Goal: Task Accomplishment & Management: Use online tool/utility

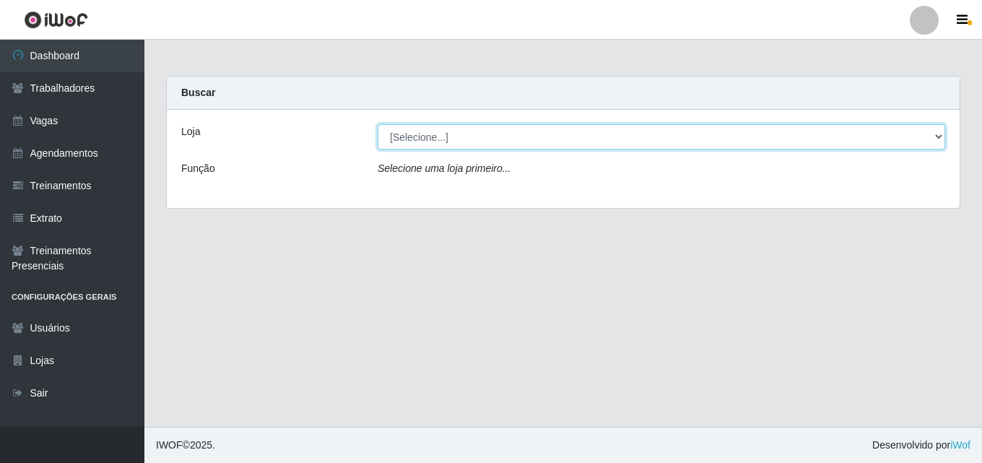
click at [464, 134] on select "[Selecione...] Chinatown Sushimi - [GEOGRAPHIC_DATA]" at bounding box center [662, 136] width 568 height 25
select select "357"
click at [378, 124] on select "[Selecione...] Chinatown Sushimi - [GEOGRAPHIC_DATA]" at bounding box center [662, 136] width 568 height 25
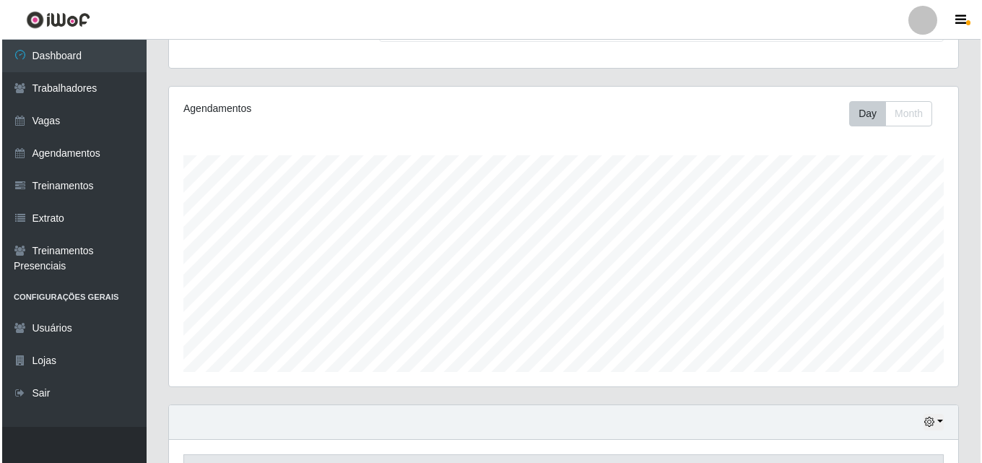
scroll to position [289, 0]
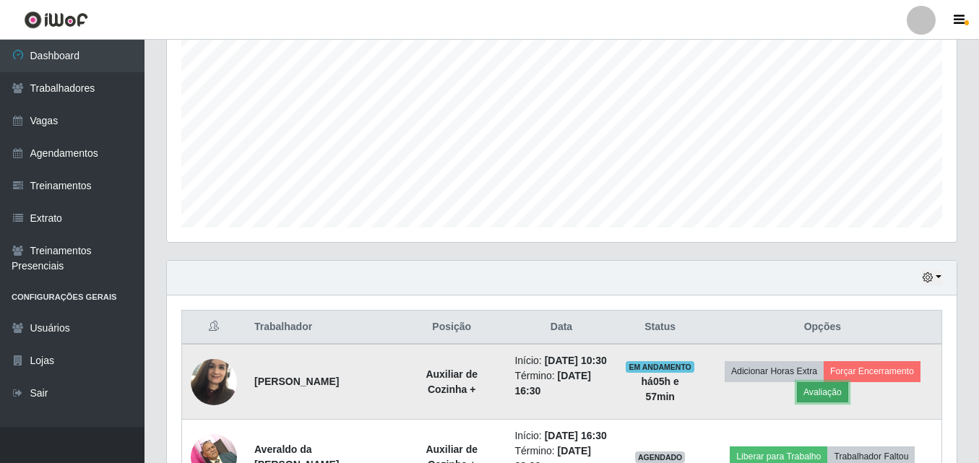
click at [826, 402] on button "Avaliação" at bounding box center [822, 392] width 51 height 20
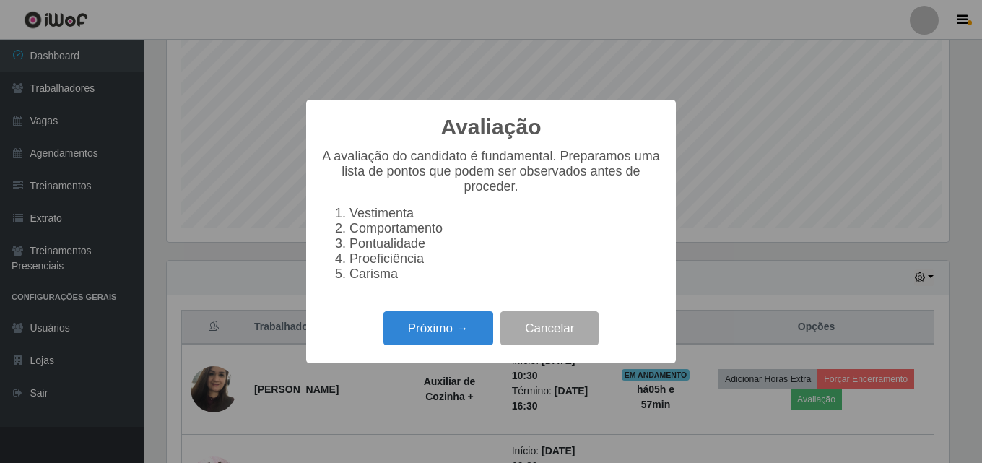
scroll to position [300, 782]
click at [436, 343] on button "Próximo →" at bounding box center [438, 328] width 110 height 34
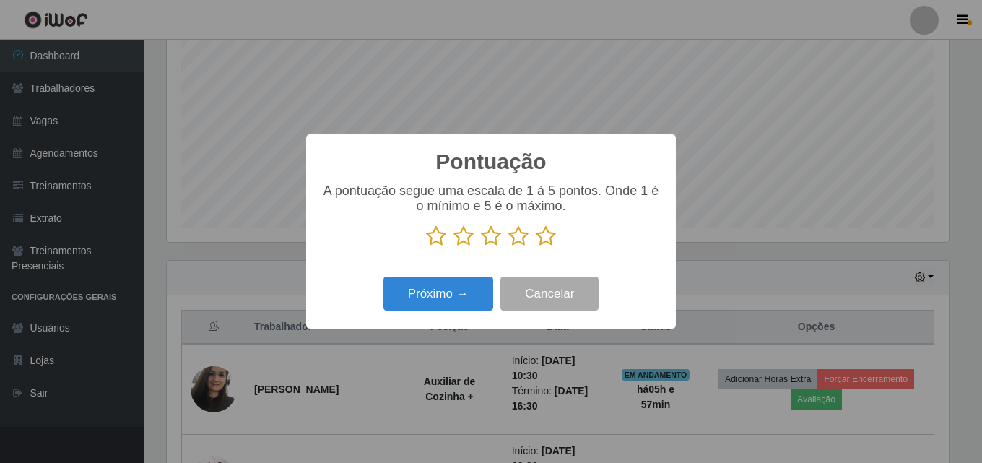
scroll to position [721864, 721381]
click at [543, 243] on icon at bounding box center [546, 236] width 20 height 22
click at [536, 247] on input "radio" at bounding box center [536, 247] width 0 height 0
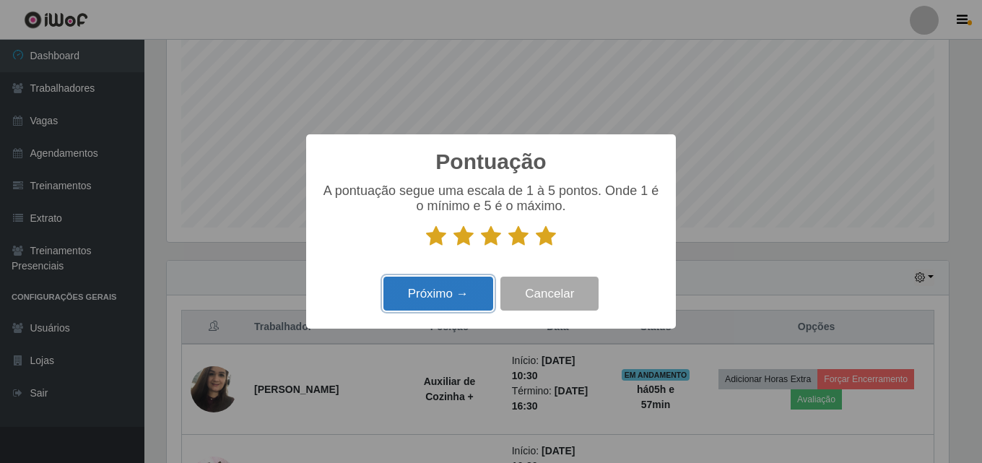
click at [450, 287] on button "Próximo →" at bounding box center [438, 294] width 110 height 34
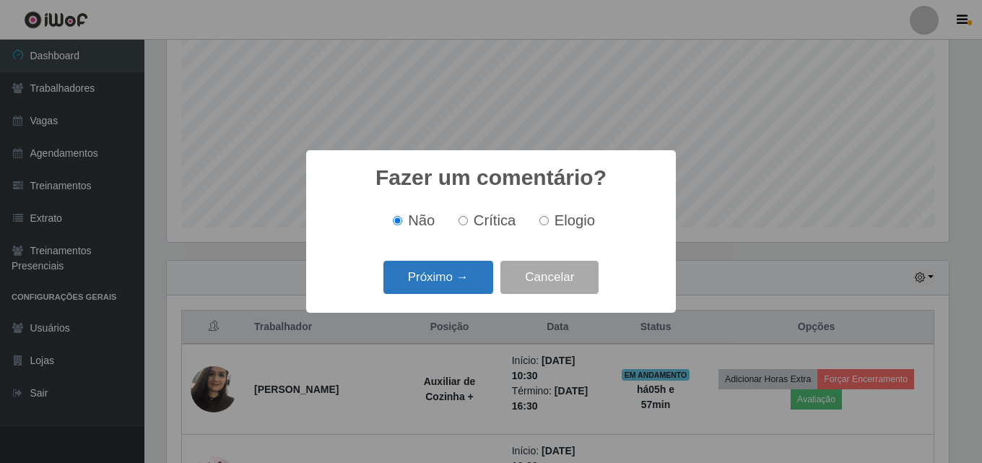
click at [415, 276] on button "Próximo →" at bounding box center [438, 278] width 110 height 34
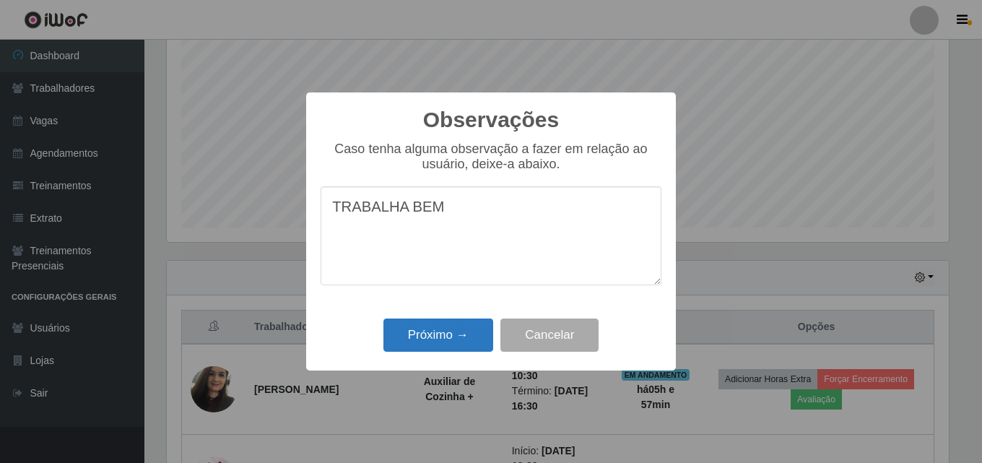
type textarea "TRABALHA BEM"
click at [441, 337] on button "Próximo →" at bounding box center [438, 335] width 110 height 34
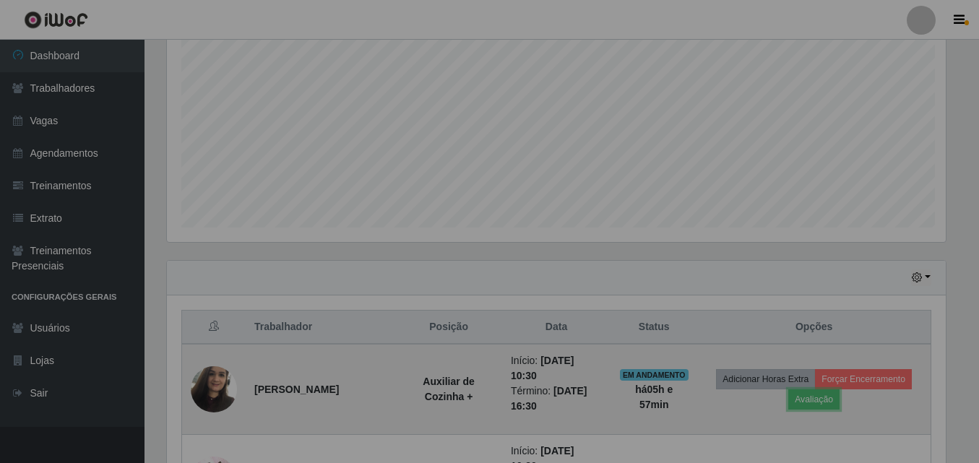
scroll to position [300, 789]
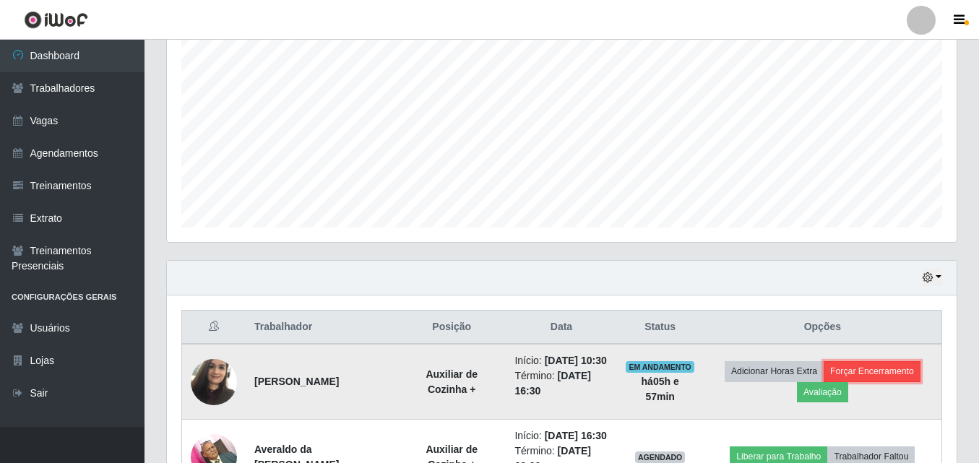
click at [886, 376] on button "Forçar Encerramento" at bounding box center [871, 371] width 97 height 20
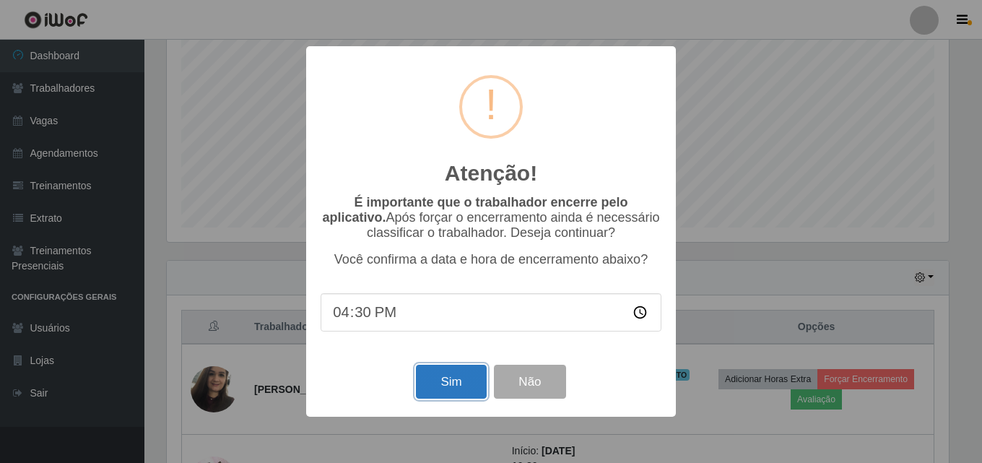
click at [448, 379] on button "Sim" at bounding box center [451, 382] width 70 height 34
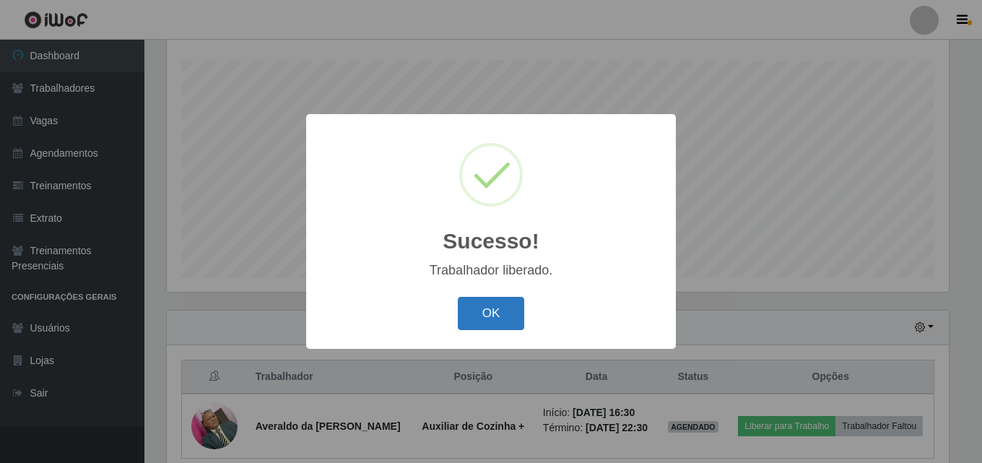
click at [520, 308] on button "OK" at bounding box center [491, 314] width 67 height 34
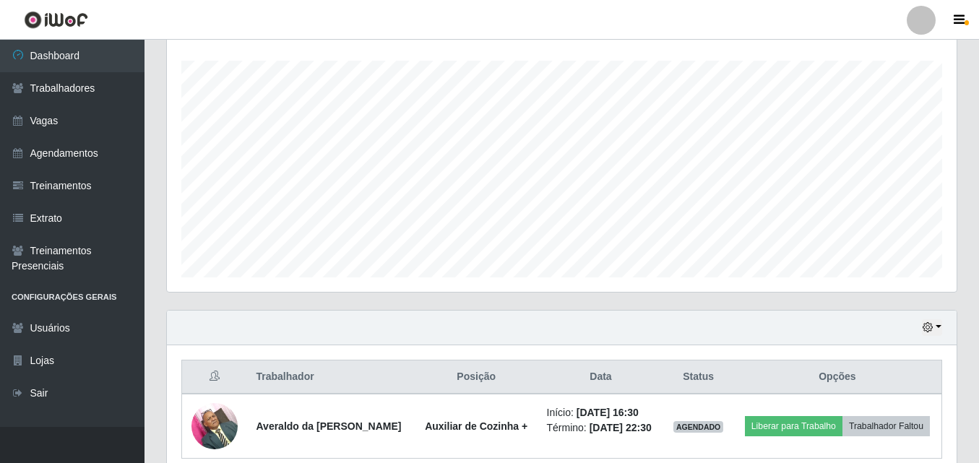
scroll to position [314, 0]
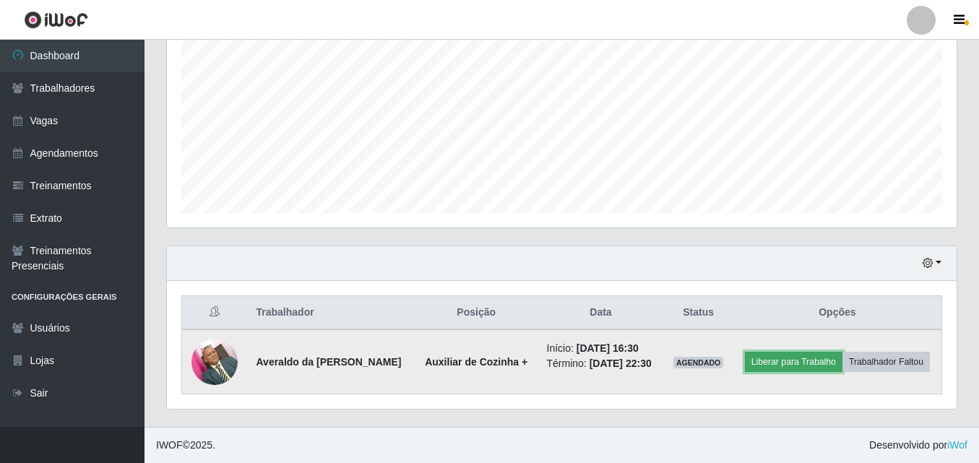
click at [833, 352] on button "Liberar para Trabalho" at bounding box center [793, 362] width 97 height 20
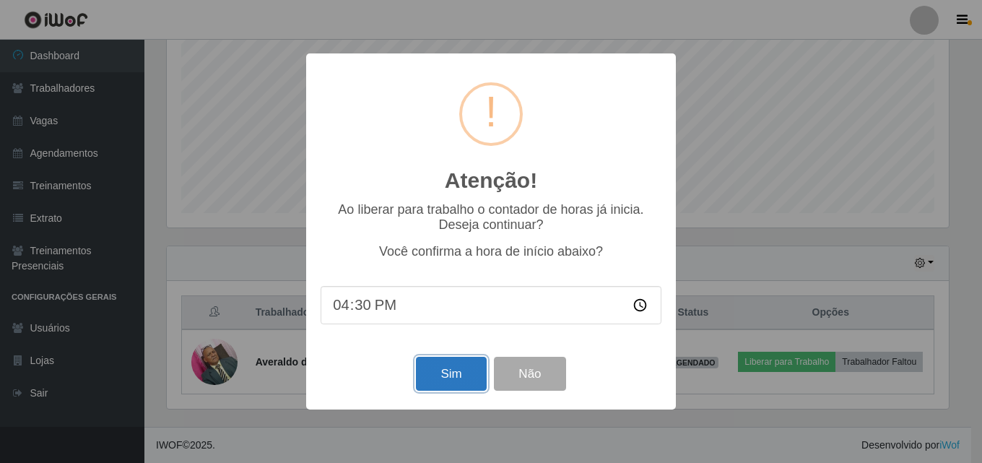
click at [442, 376] on button "Sim" at bounding box center [451, 374] width 70 height 34
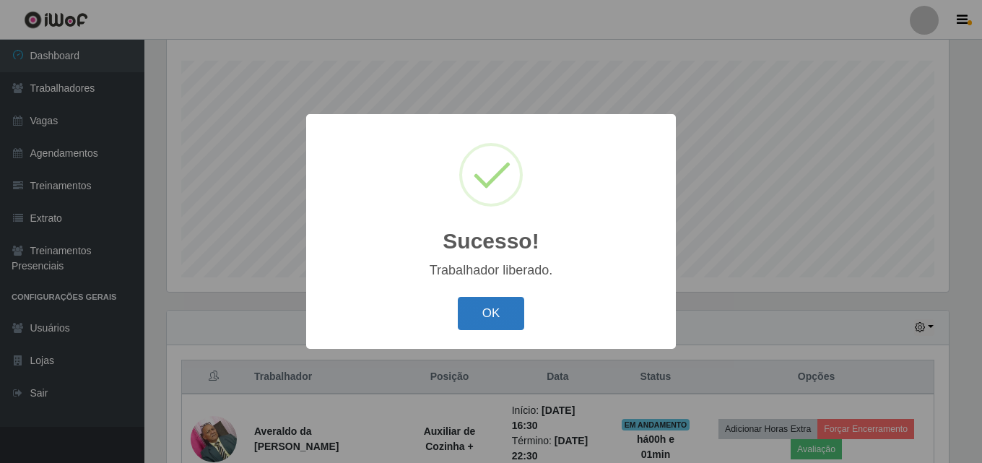
click at [485, 307] on button "OK" at bounding box center [491, 314] width 67 height 34
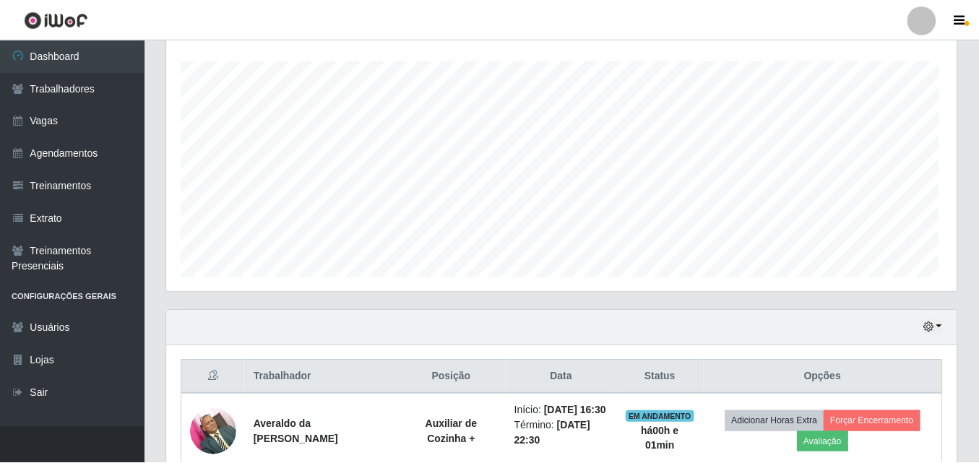
scroll to position [300, 789]
